Goal: Information Seeking & Learning: Learn about a topic

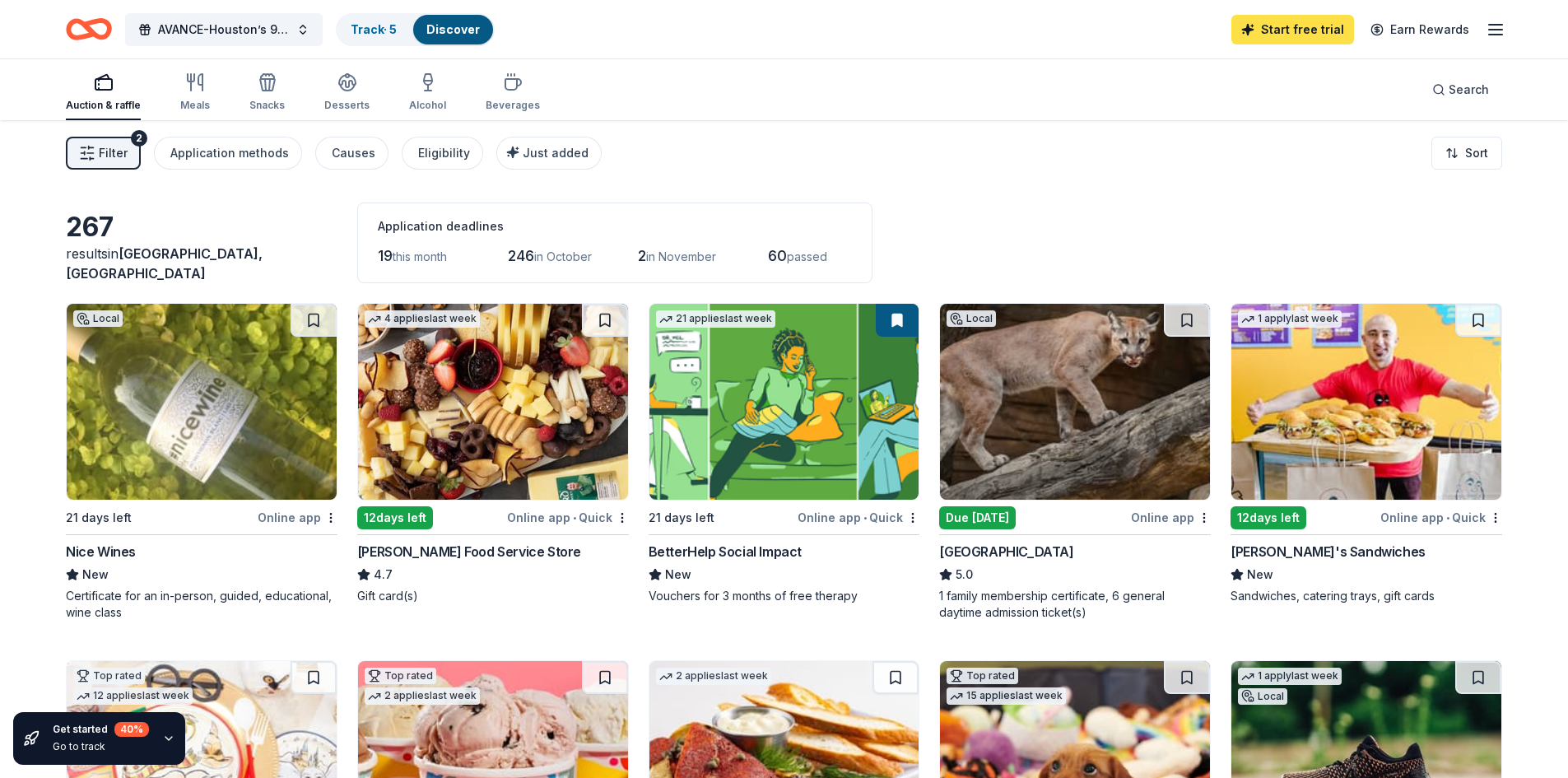
click at [1285, 29] on link "Start free trial" at bounding box center [1292, 29] width 123 height 29
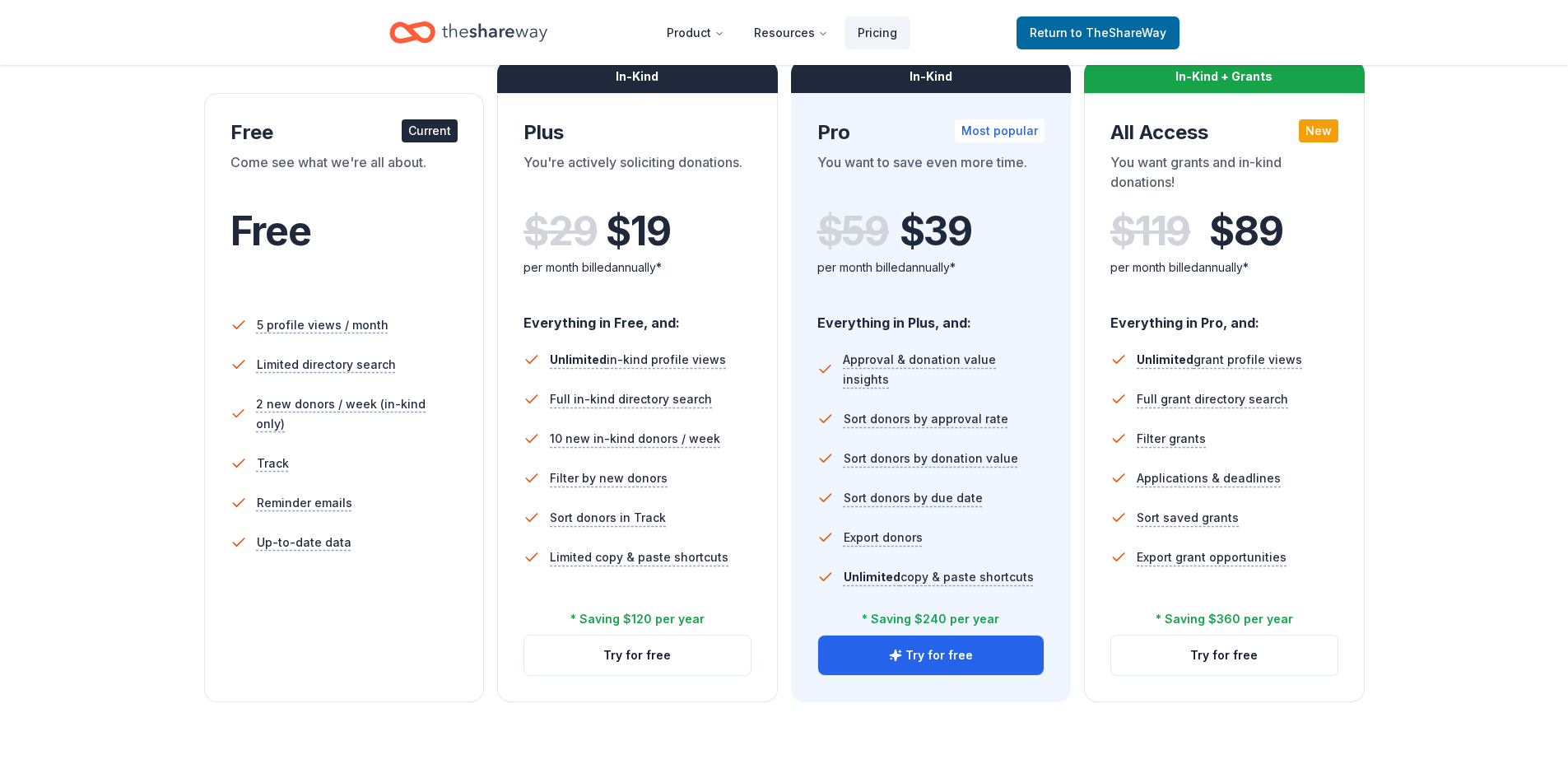
scroll to position [247, 0]
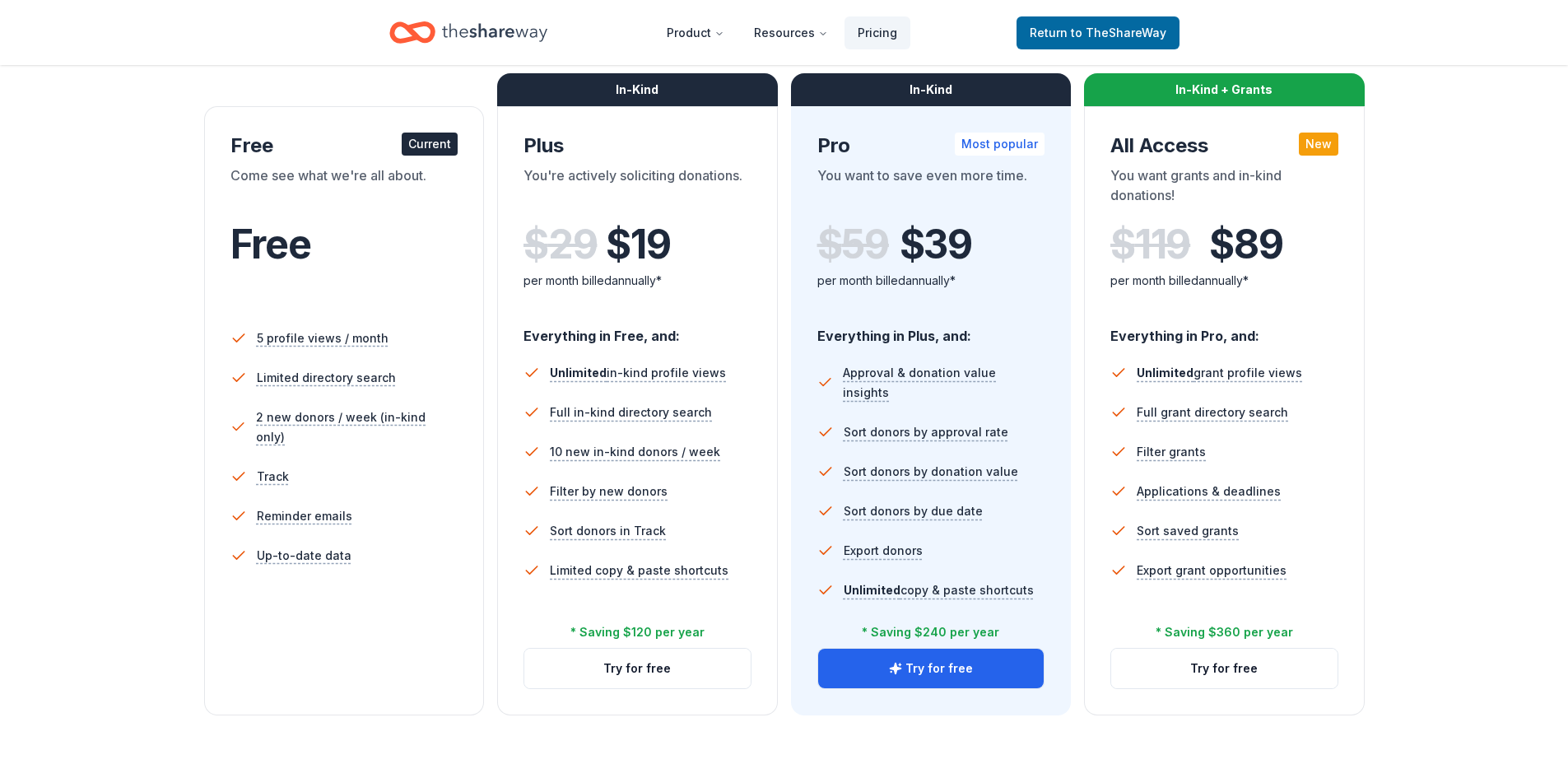
click at [438, 136] on div "Current" at bounding box center [429, 144] width 56 height 23
click at [438, 141] on div "Current" at bounding box center [429, 144] width 56 height 23
click at [332, 320] on li "5 profile views / month" at bounding box center [344, 338] width 228 height 40
click at [1116, 24] on span "Return to TheShareWay" at bounding box center [1098, 33] width 137 height 20
click at [1114, 28] on span "to TheShareWay" at bounding box center [1118, 33] width 95 height 14
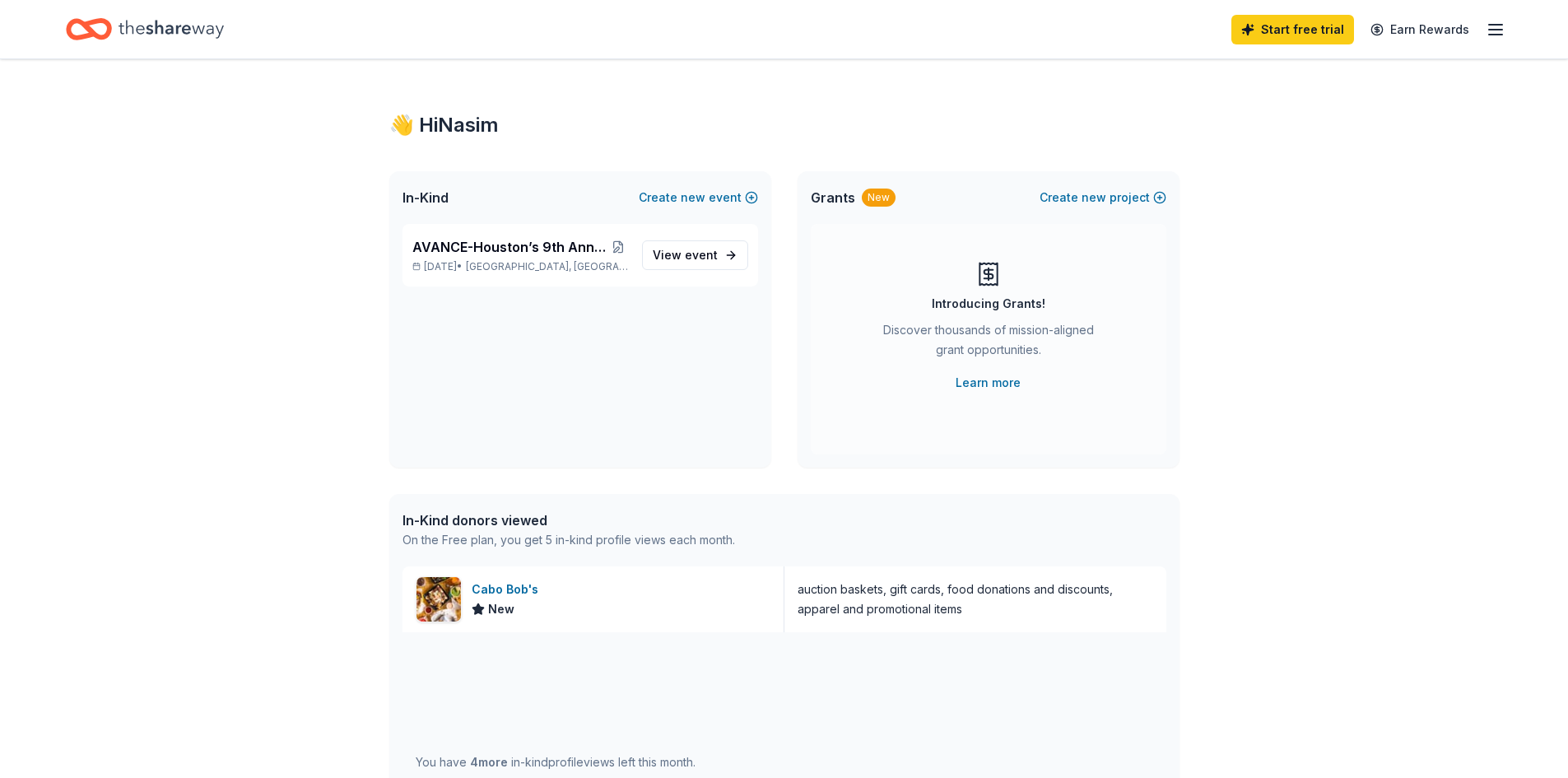
click at [138, 34] on icon "Home" at bounding box center [171, 28] width 105 height 34
click at [148, 28] on icon "Home" at bounding box center [171, 28] width 105 height 18
click at [473, 127] on div "👋 Hi [PERSON_NAME]" at bounding box center [784, 125] width 790 height 27
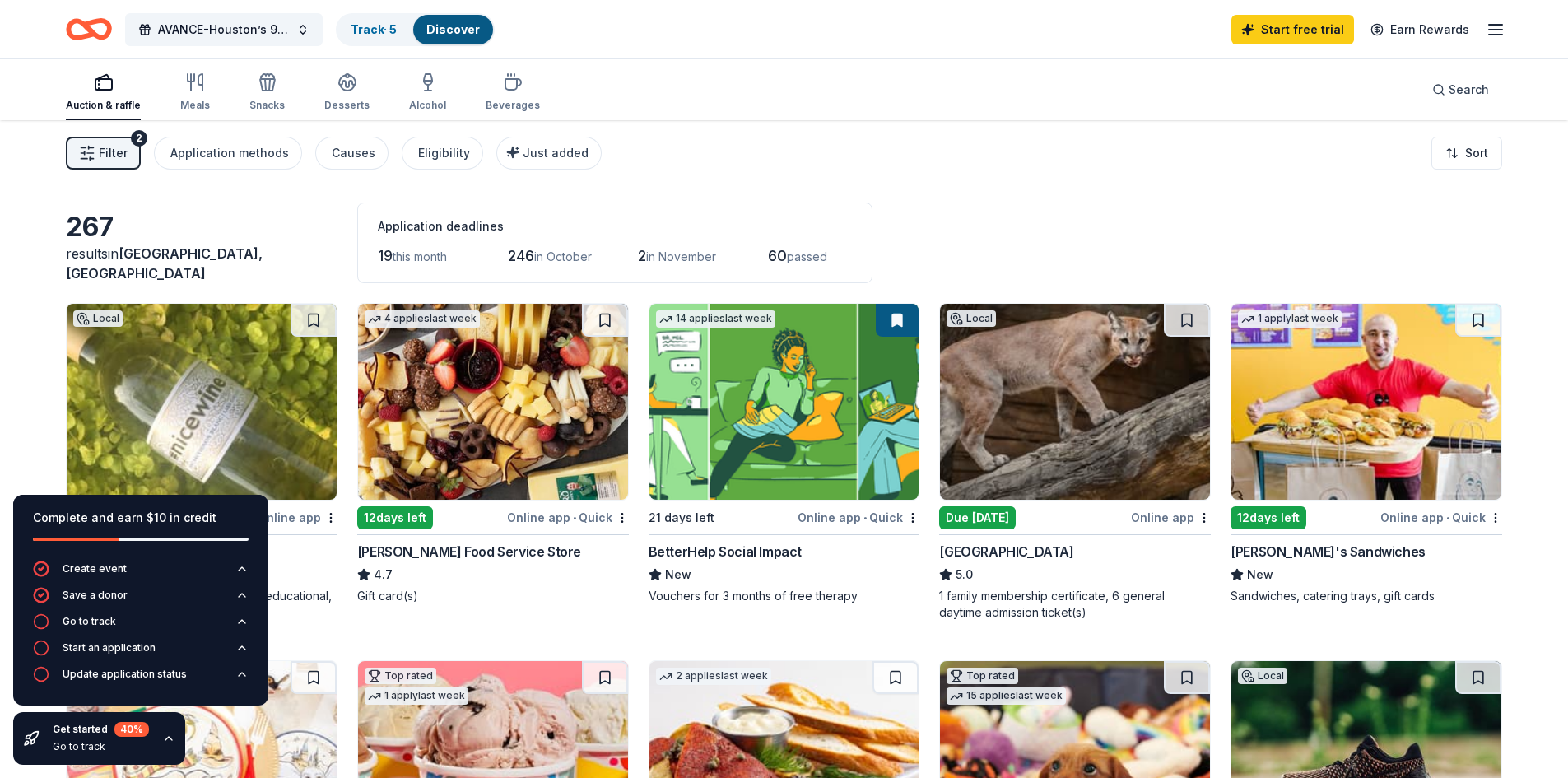
click at [985, 515] on div "Due [DATE]" at bounding box center [977, 517] width 77 height 23
